Goal: Find specific page/section: Find specific page/section

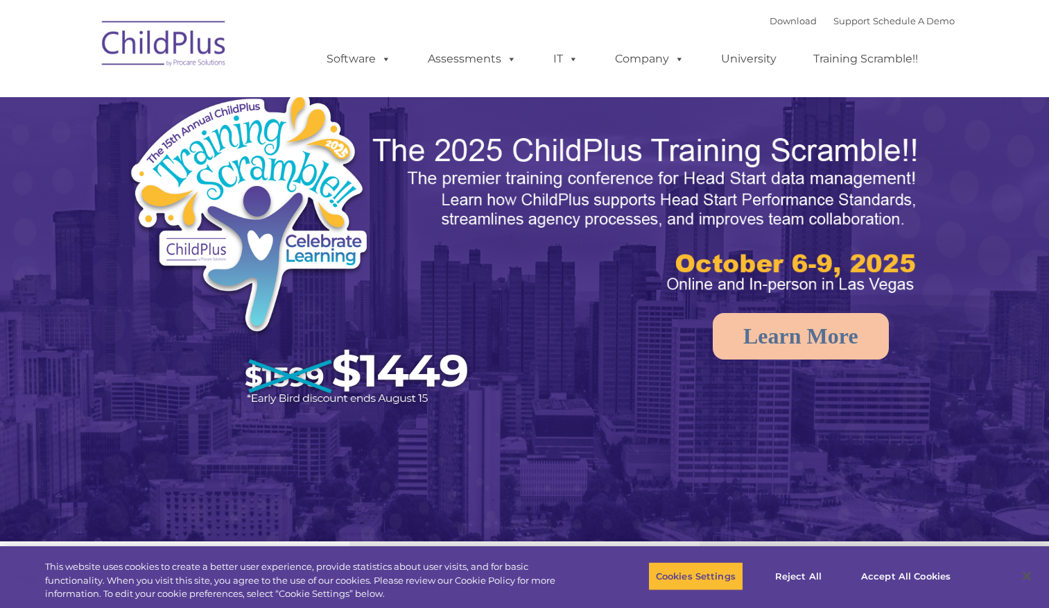
select select "MEDIUM"
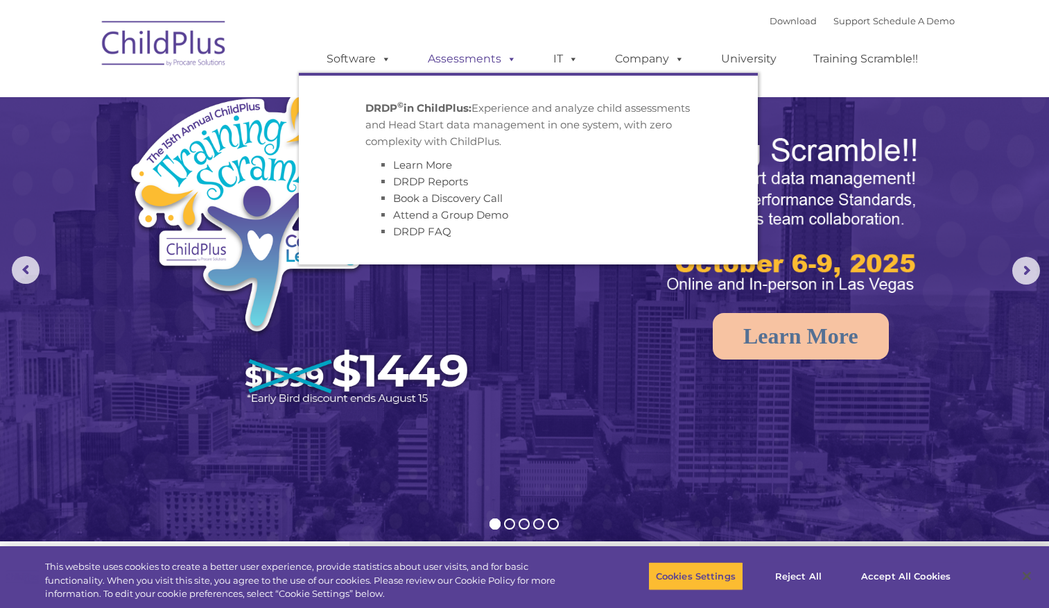
click at [477, 58] on link "Assessments" at bounding box center [472, 59] width 117 height 28
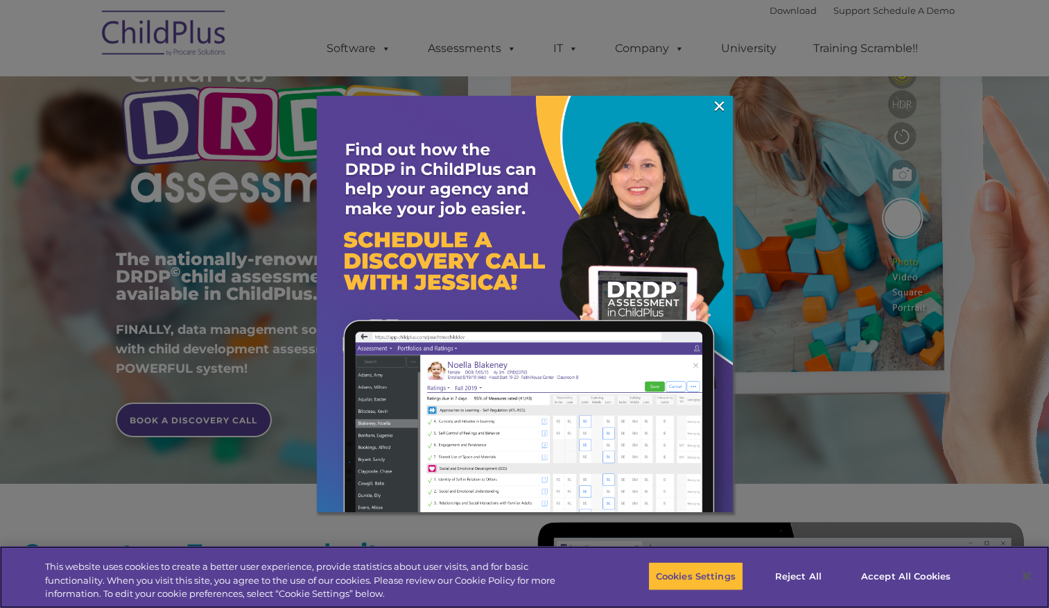
scroll to position [109, 0]
click at [721, 104] on link "×" at bounding box center [720, 106] width 16 height 14
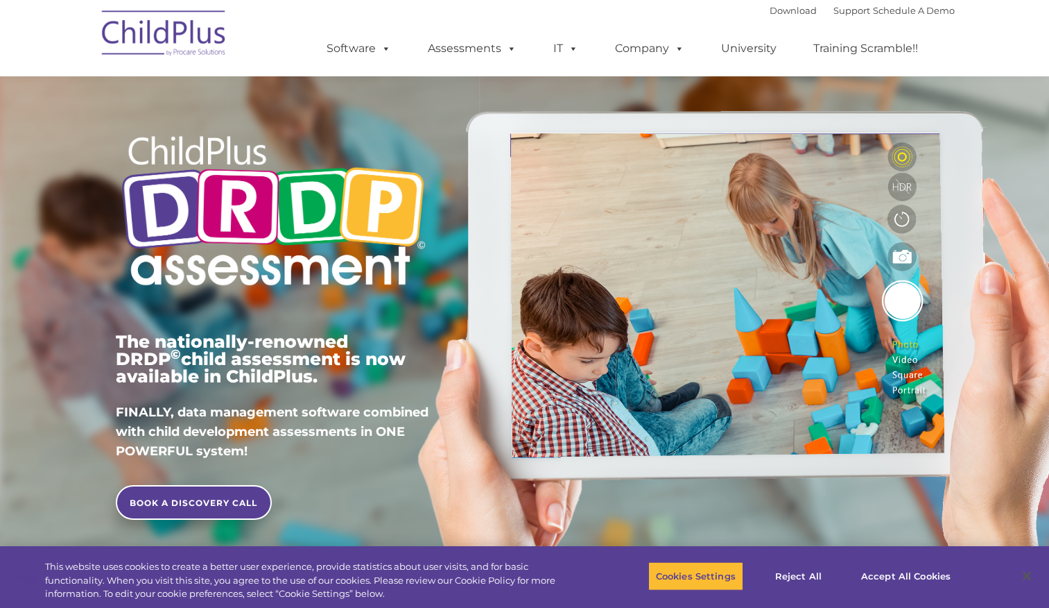
scroll to position [0, 0]
